Goal: Transaction & Acquisition: Purchase product/service

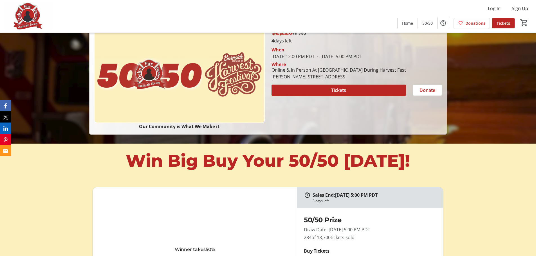
scroll to position [225, 0]
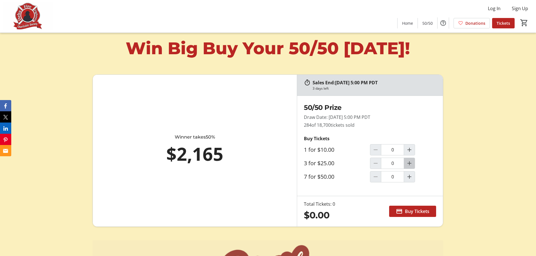
click at [411, 167] on button "Increment by one" at bounding box center [409, 163] width 11 height 11
type input "1"
click at [411, 211] on span "Buy Tickets" at bounding box center [417, 211] width 24 height 7
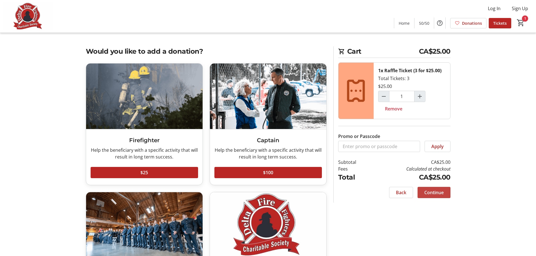
click at [434, 191] on span "Continue" at bounding box center [433, 192] width 19 height 7
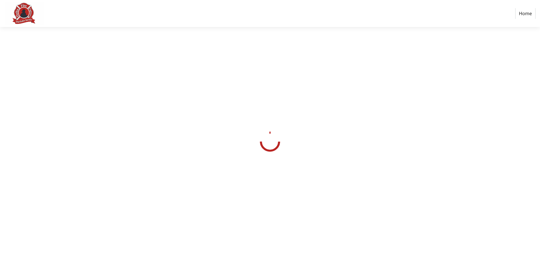
select select "CA"
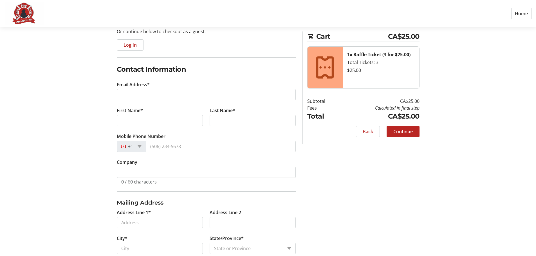
scroll to position [56, 0]
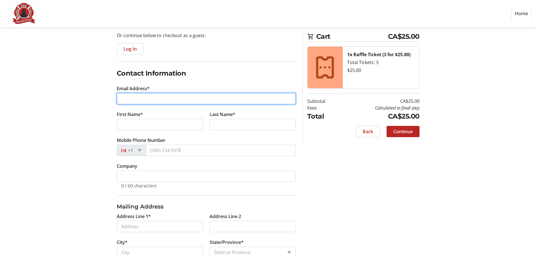
click at [150, 98] on input "Email Address*" at bounding box center [206, 98] width 179 height 11
type input "[EMAIL_ADDRESS][PERSON_NAME][DOMAIN_NAME]"
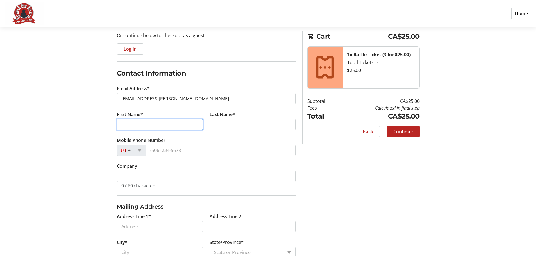
click at [160, 125] on input "First Name*" at bounding box center [160, 124] width 86 height 11
type input "[PERSON_NAME]"
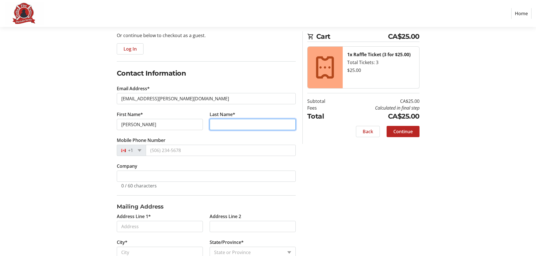
click at [229, 123] on input "Last Name*" at bounding box center [252, 124] width 86 height 11
type input "[PERSON_NAME]"
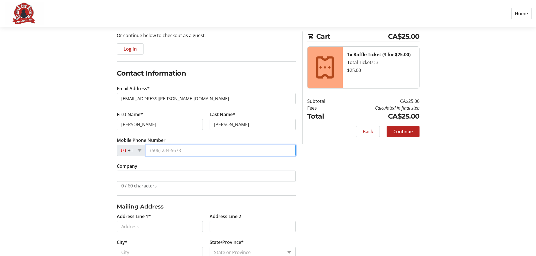
click at [196, 152] on input "Mobile Phone Number" at bounding box center [221, 150] width 150 height 11
type input "[PHONE_NUMBER]"
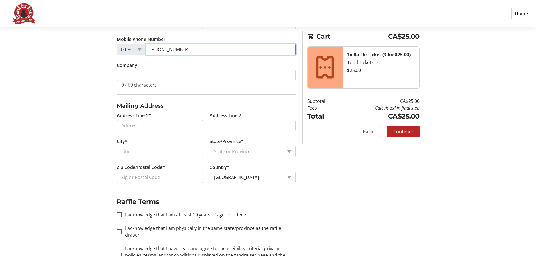
scroll to position [169, 0]
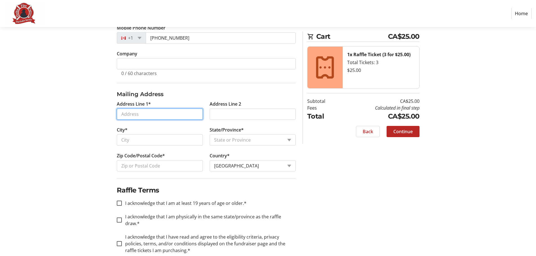
click at [161, 114] on input "Address Line 1*" at bounding box center [160, 114] width 86 height 11
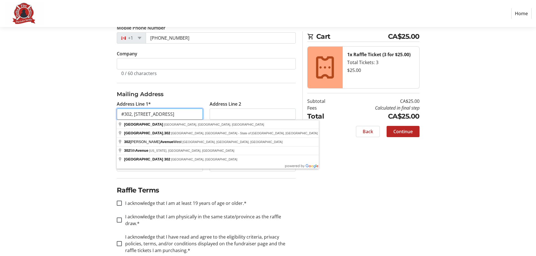
type input "#302, [STREET_ADDRESS]"
click at [228, 114] on input "Address Line 2" at bounding box center [252, 114] width 86 height 11
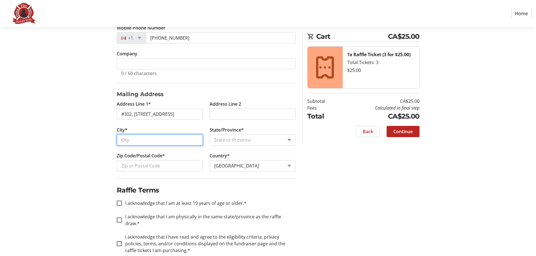
click at [181, 139] on input "City*" at bounding box center [160, 139] width 86 height 11
type input "delta"
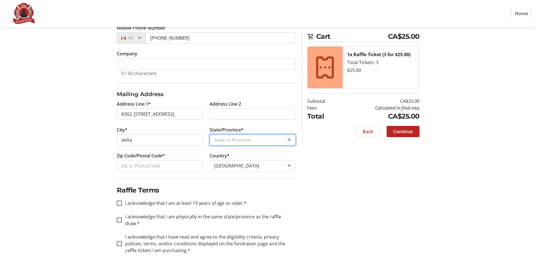
select select "BC"
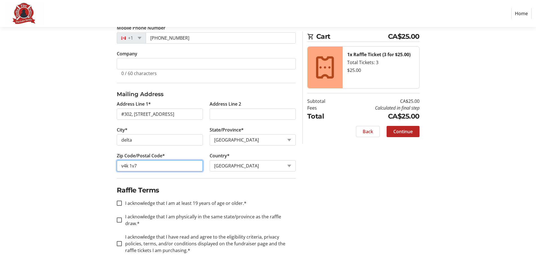
type input "v4k 1v7"
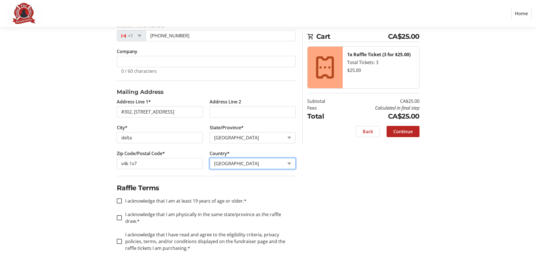
scroll to position [173, 0]
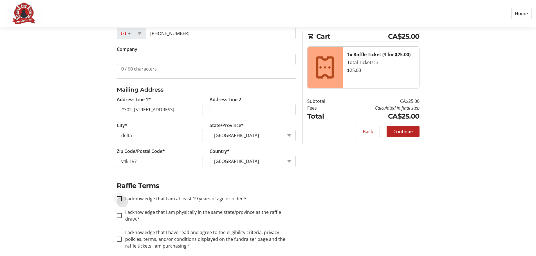
click at [116, 197] on div at bounding box center [118, 198] width 13 height 13
checkbox input "true"
click at [119, 214] on input "I acknowledge that I am physically in the same state/province as the raffle dra…" at bounding box center [119, 215] width 5 height 5
checkbox input "true"
click at [119, 237] on input "I acknowledge that I have read and agree to the eligibility criteria, privacy p…" at bounding box center [119, 239] width 5 height 5
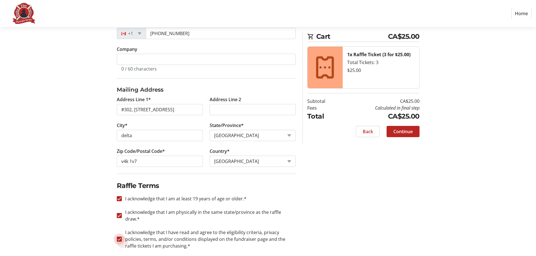
checkbox input "true"
click at [410, 130] on span "Continue" at bounding box center [402, 131] width 19 height 7
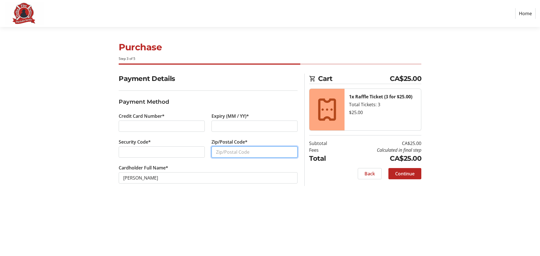
click at [243, 151] on input "Zip/Postal Code*" at bounding box center [254, 151] width 86 height 11
type input "v4k 1v7"
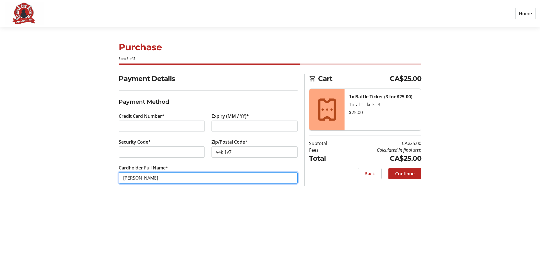
click at [139, 177] on input "[PERSON_NAME]" at bounding box center [208, 177] width 179 height 11
type input "[PERSON_NAME]"
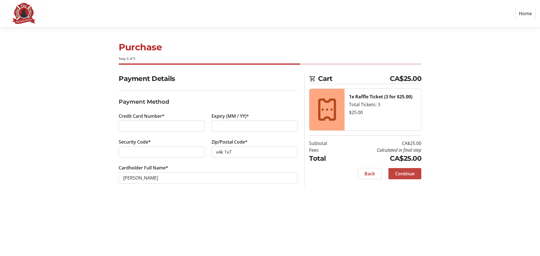
click at [407, 172] on span "Continue" at bounding box center [404, 173] width 19 height 7
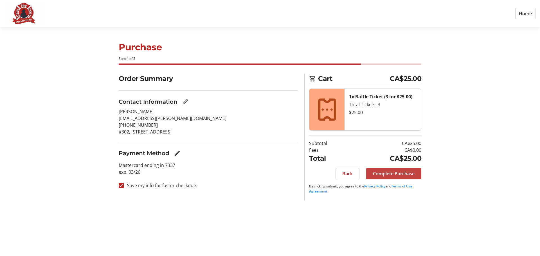
click at [402, 173] on span "Complete Purchase" at bounding box center [394, 173] width 42 height 7
